Goal: Task Accomplishment & Management: Manage account settings

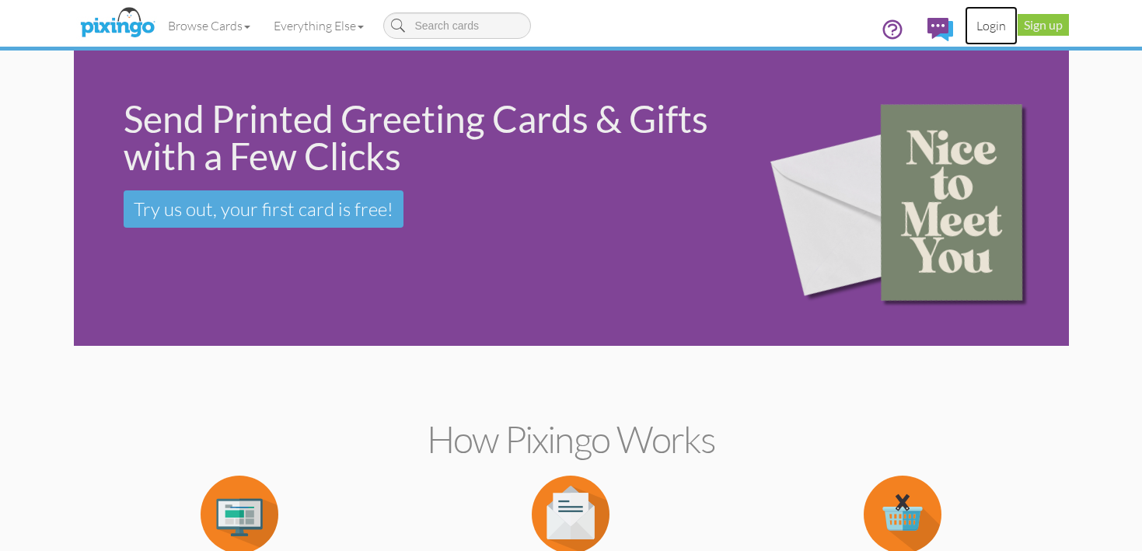
click at [992, 28] on link "Login" at bounding box center [990, 25] width 53 height 39
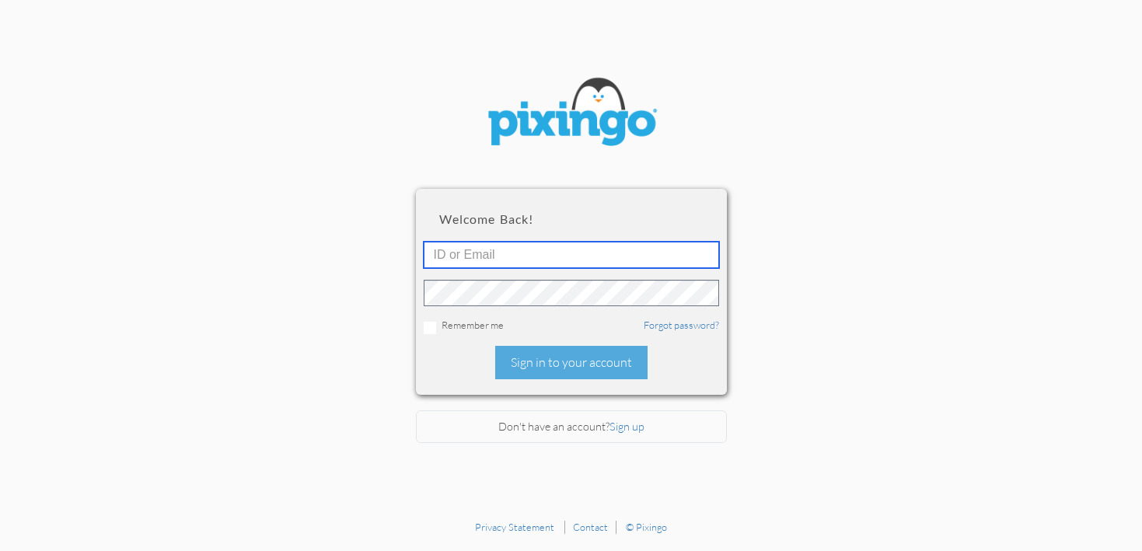
type input "[PERSON_NAME][EMAIL_ADDRESS][DOMAIN_NAME]"
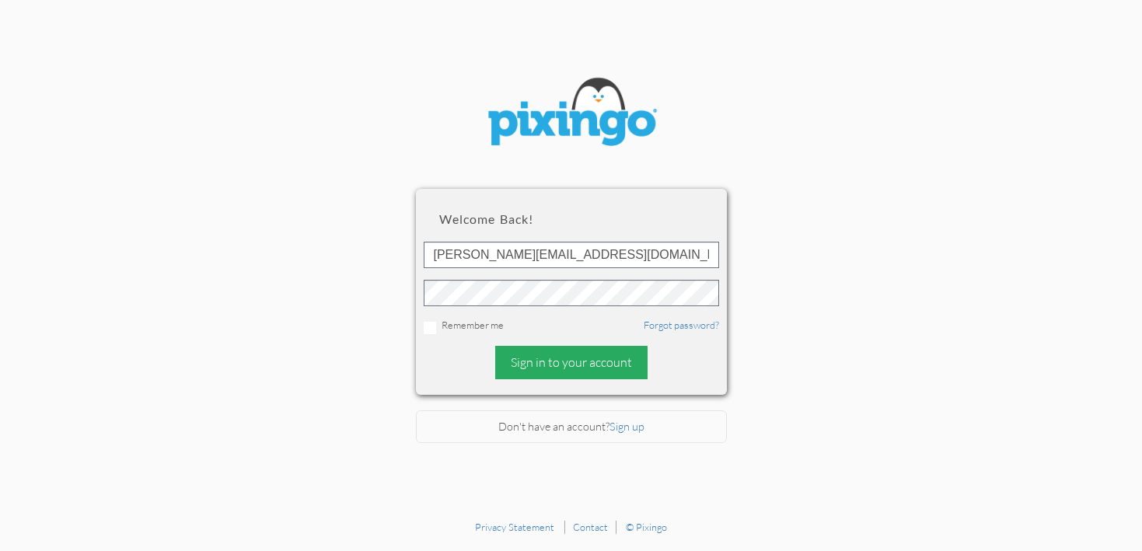
click at [549, 368] on div "Sign in to your account" at bounding box center [571, 362] width 152 height 33
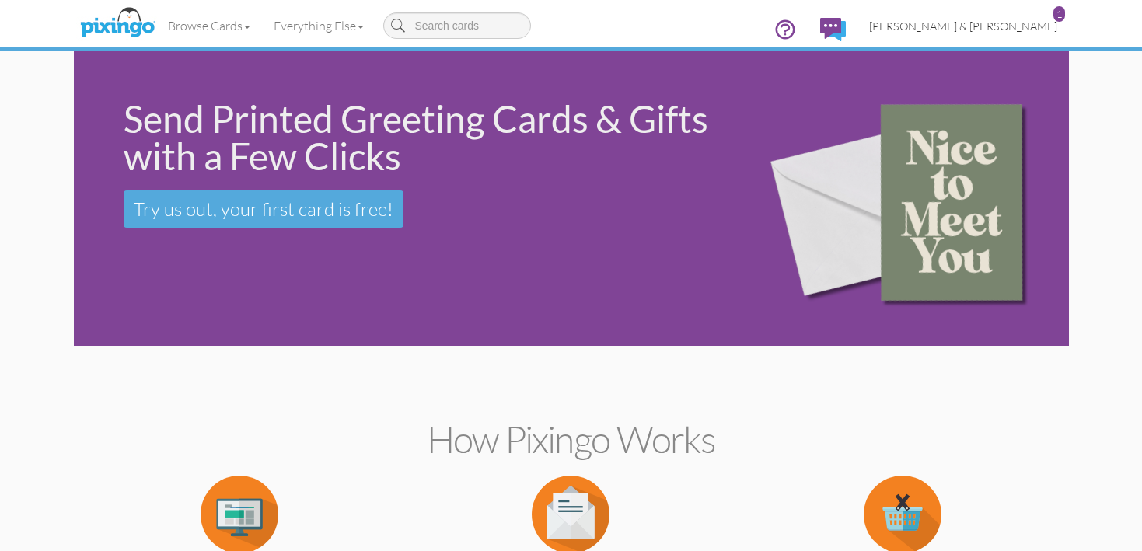
click at [1004, 33] on link "[PERSON_NAME] & [PERSON_NAME] 1" at bounding box center [962, 26] width 211 height 40
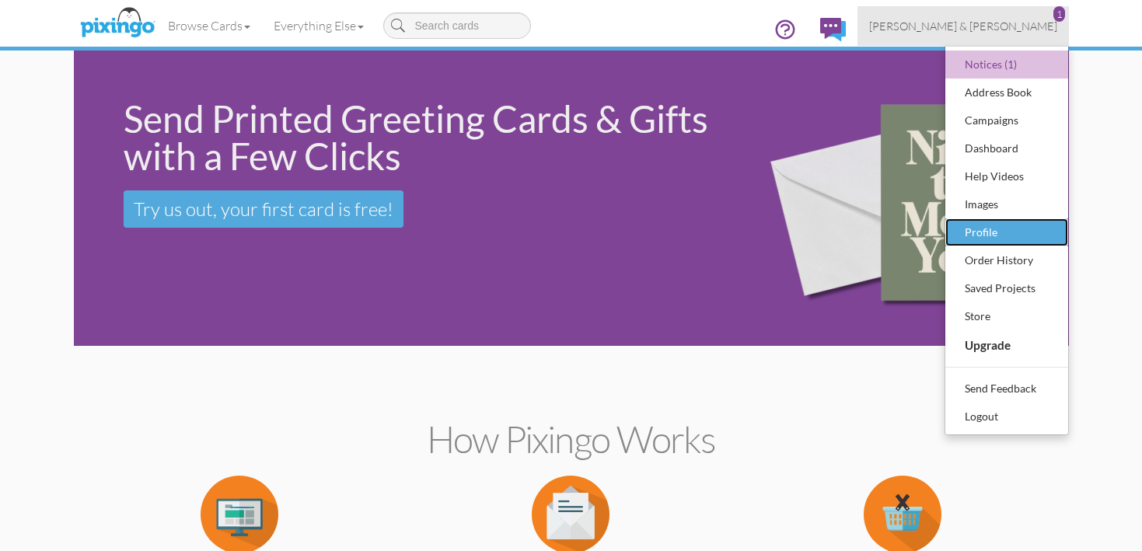
click at [1008, 231] on div "Profile" at bounding box center [1007, 232] width 92 height 23
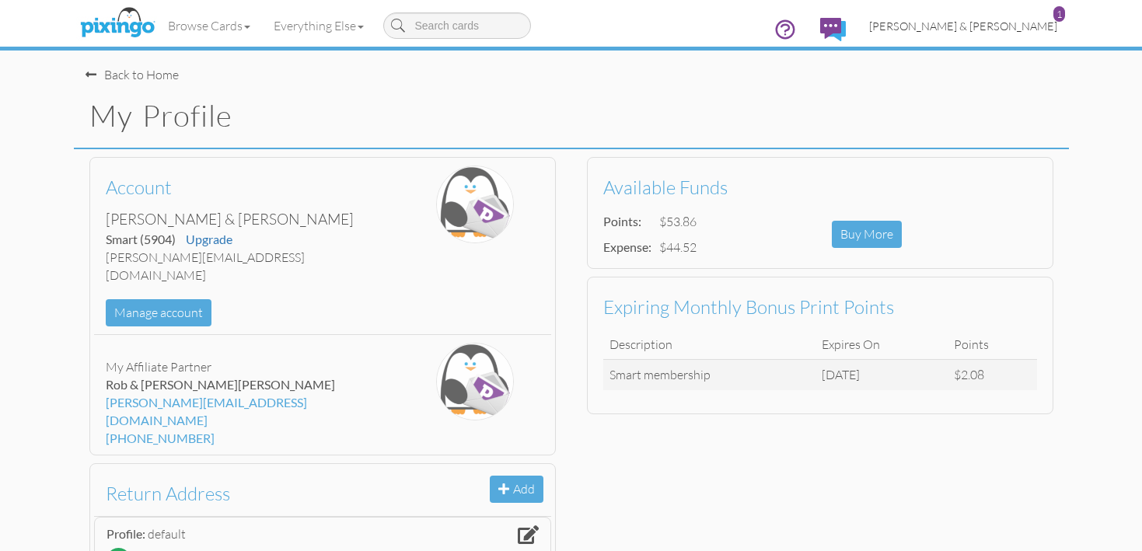
click at [1016, 30] on span "[PERSON_NAME] & [PERSON_NAME]" at bounding box center [963, 25] width 188 height 13
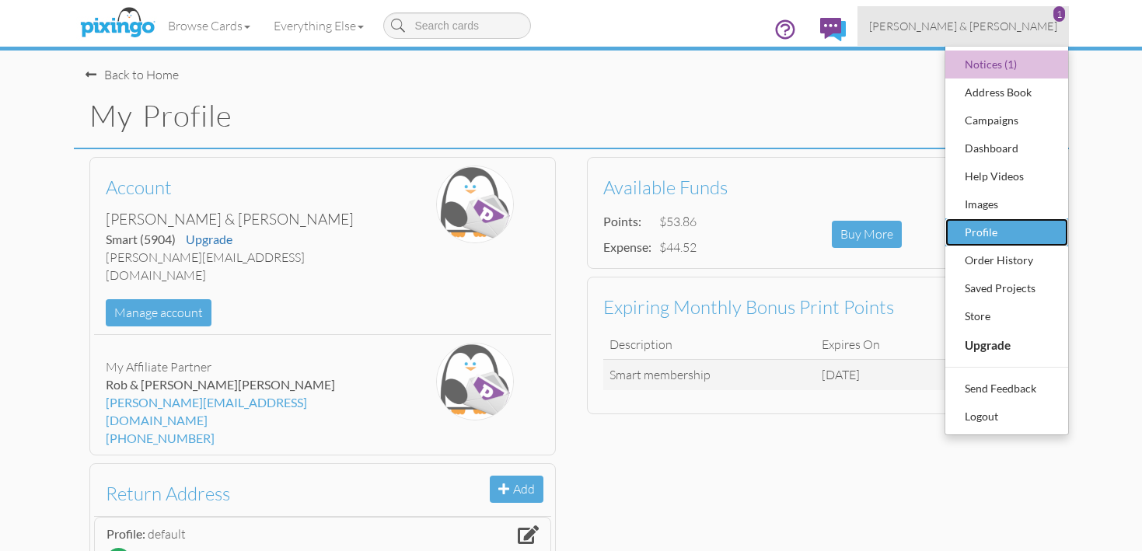
click at [1004, 235] on div "Profile" at bounding box center [1007, 232] width 92 height 23
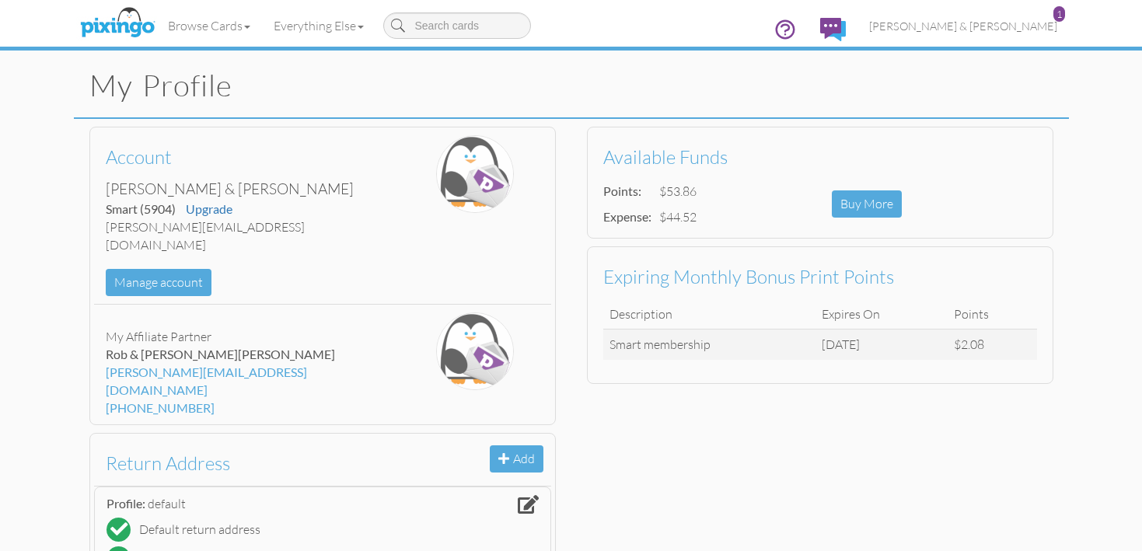
scroll to position [19, 0]
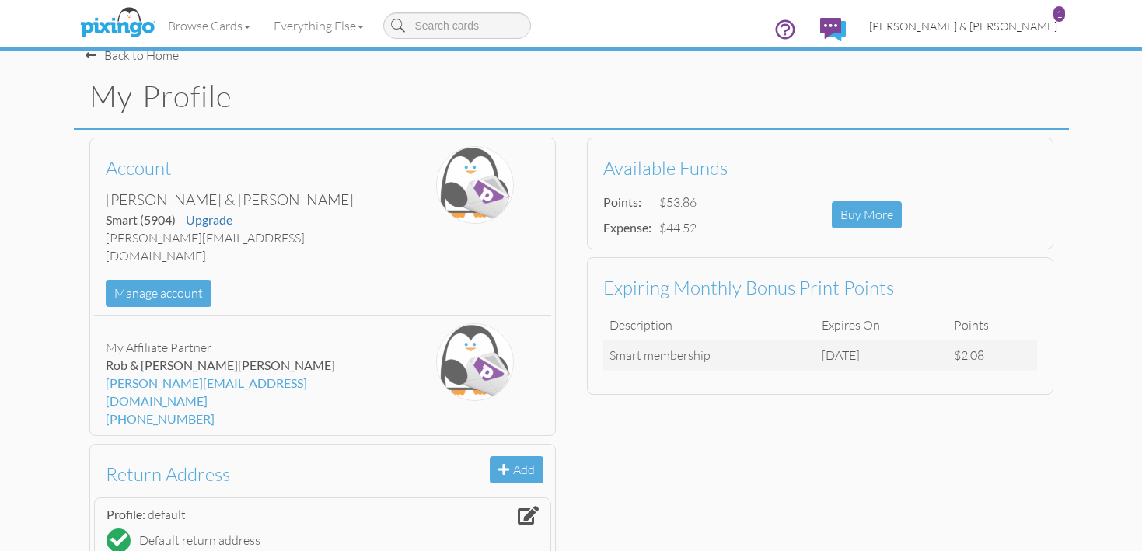
click at [1043, 20] on span "[PERSON_NAME] & [PERSON_NAME]" at bounding box center [963, 25] width 188 height 13
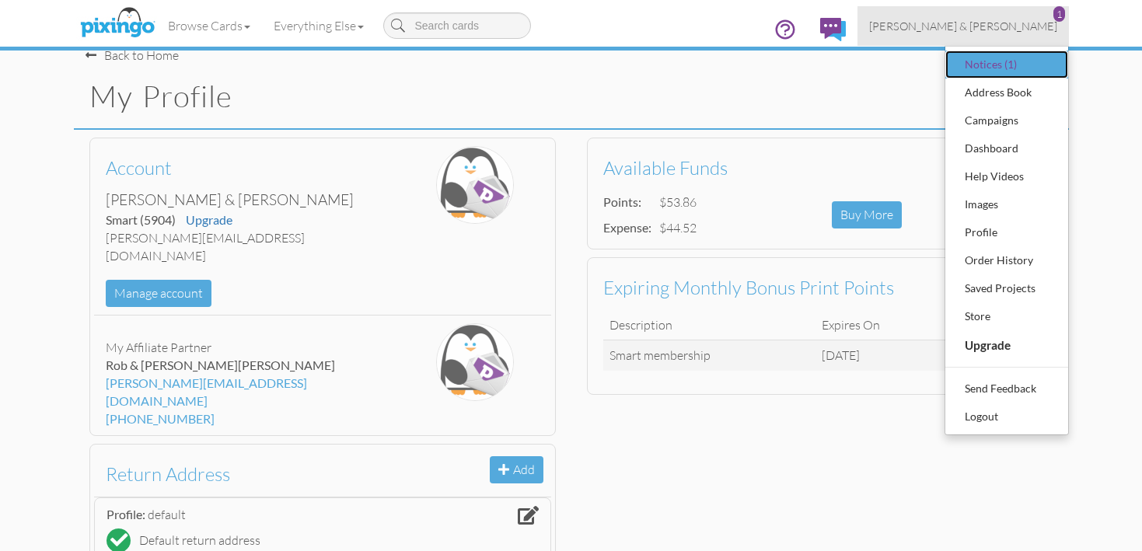
click at [1018, 66] on div "Notices (1)" at bounding box center [1007, 64] width 92 height 23
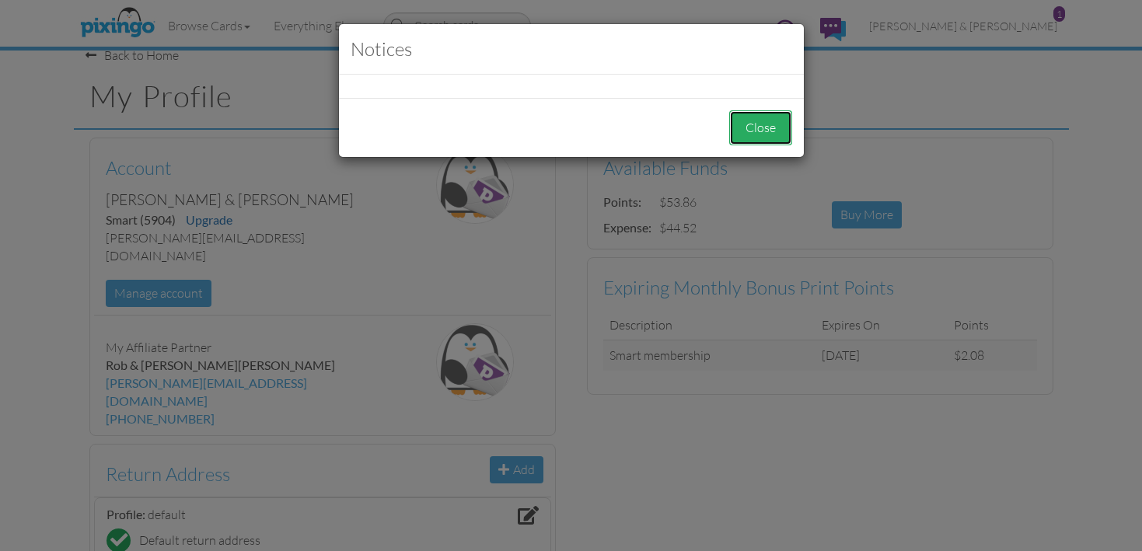
click at [751, 124] on button "Close" at bounding box center [760, 127] width 63 height 35
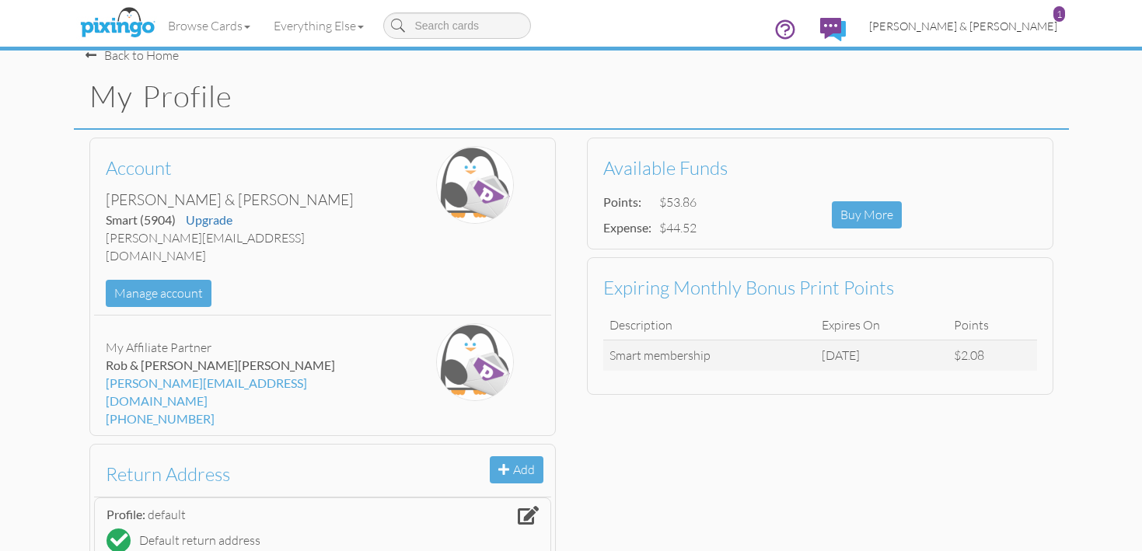
click at [1060, 16] on div "1" at bounding box center [1059, 14] width 12 height 16
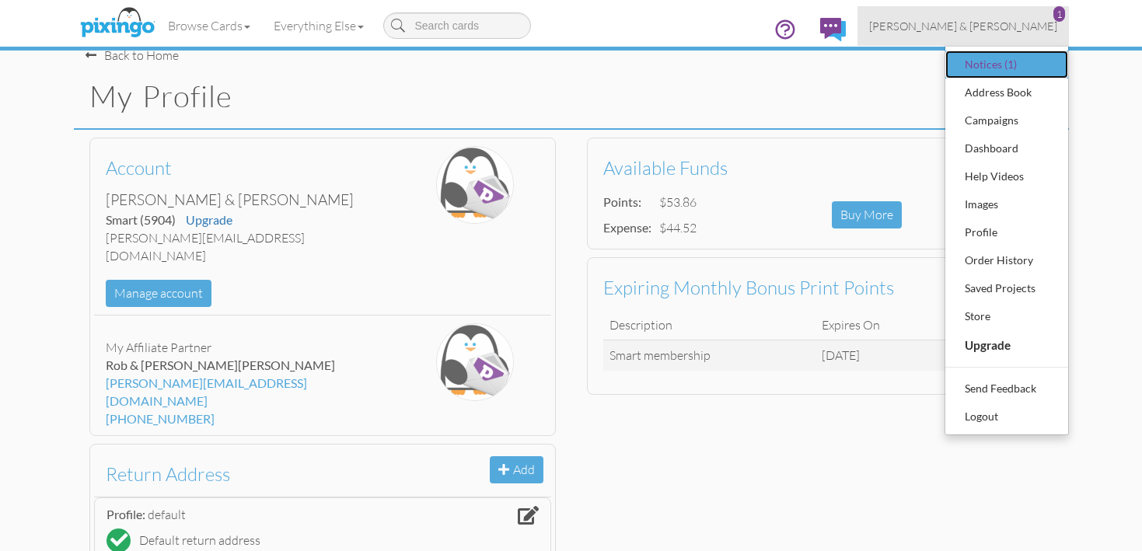
click at [990, 71] on div "Notices (1)" at bounding box center [1007, 64] width 92 height 23
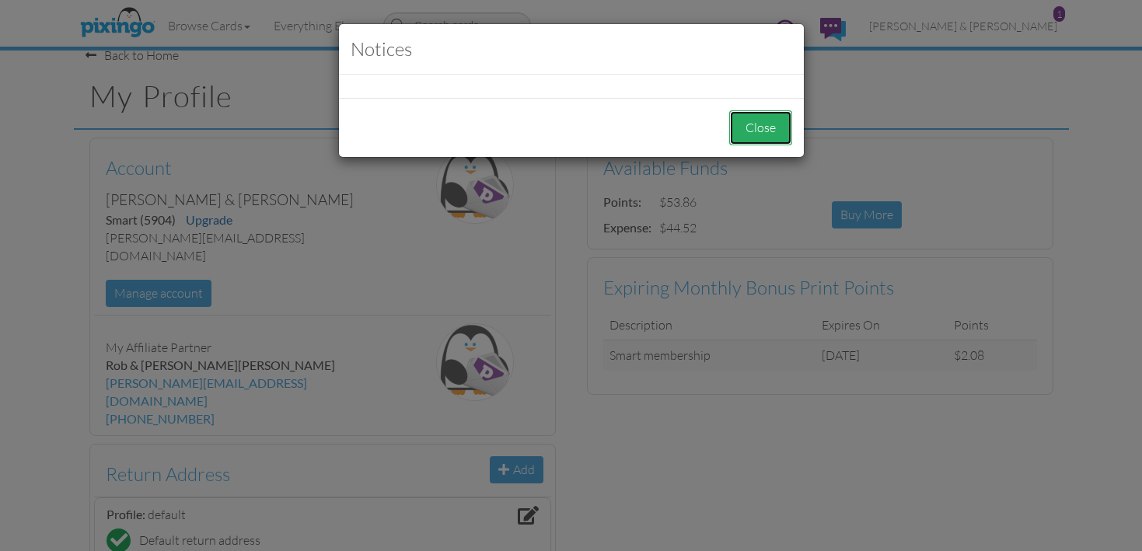
click at [762, 127] on button "Close" at bounding box center [760, 127] width 63 height 35
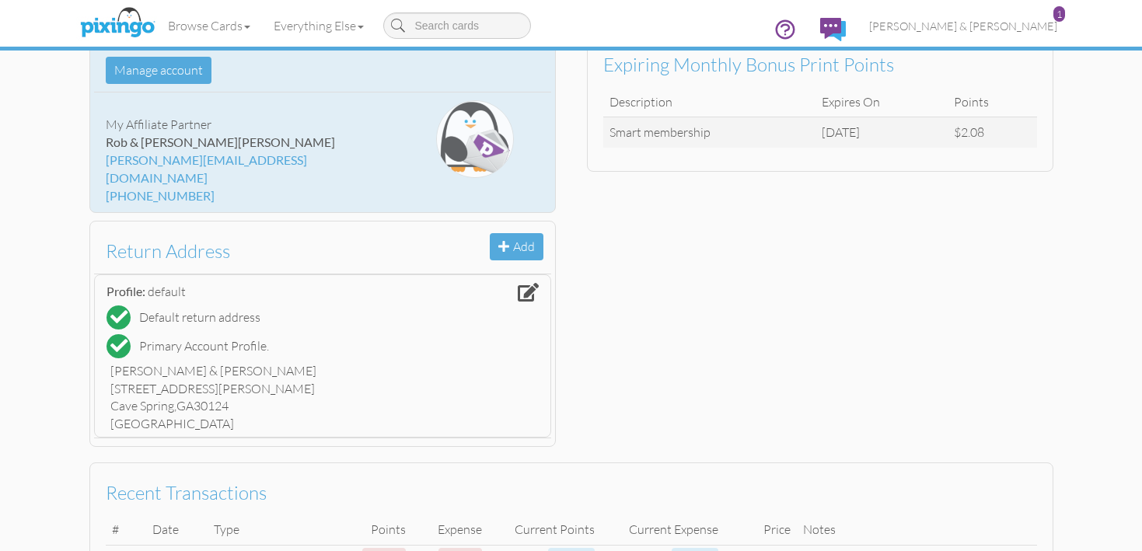
scroll to position [127, 0]
